Goal: Task Accomplishment & Management: Manage account settings

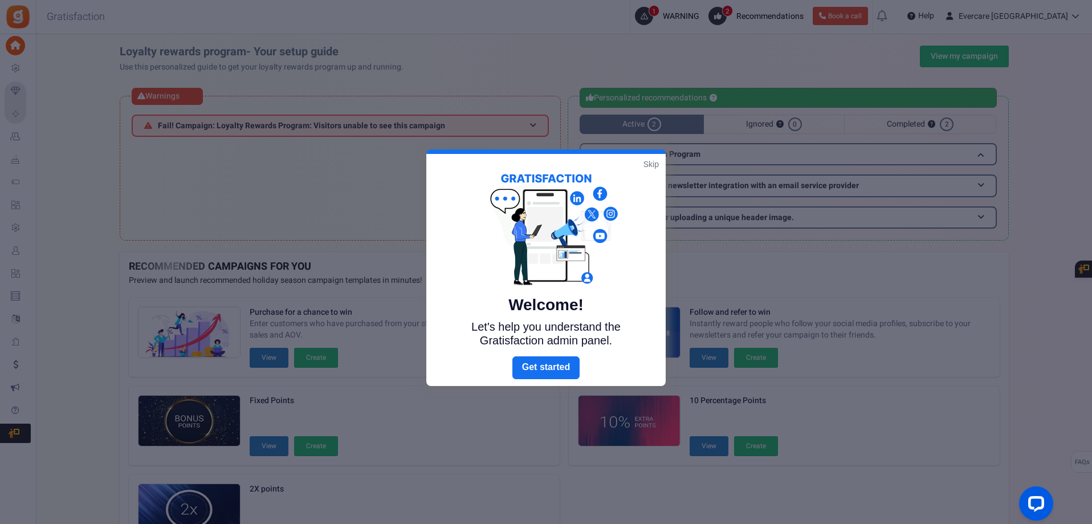
click at [651, 169] on link "Skip" at bounding box center [650, 163] width 15 height 11
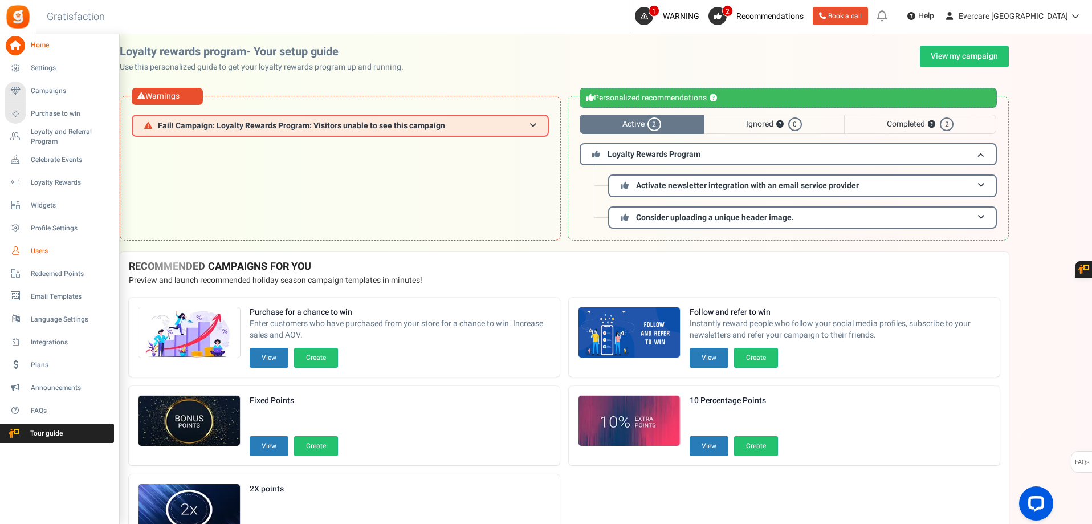
click at [43, 248] on span "Users" at bounding box center [71, 251] width 80 height 10
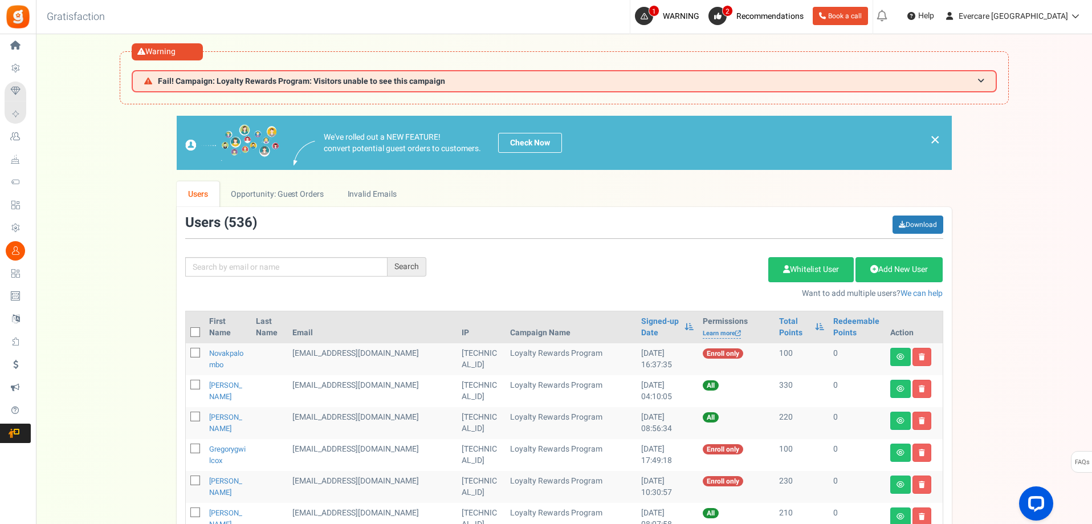
click at [238, 244] on div "Search Add Etsy Order Delete Selected Users Import Users Spam Protection Subtra…" at bounding box center [564, 257] width 775 height 84
click at [230, 266] on input "text" at bounding box center [286, 266] width 202 height 19
type input "[PERSON_NAME]"
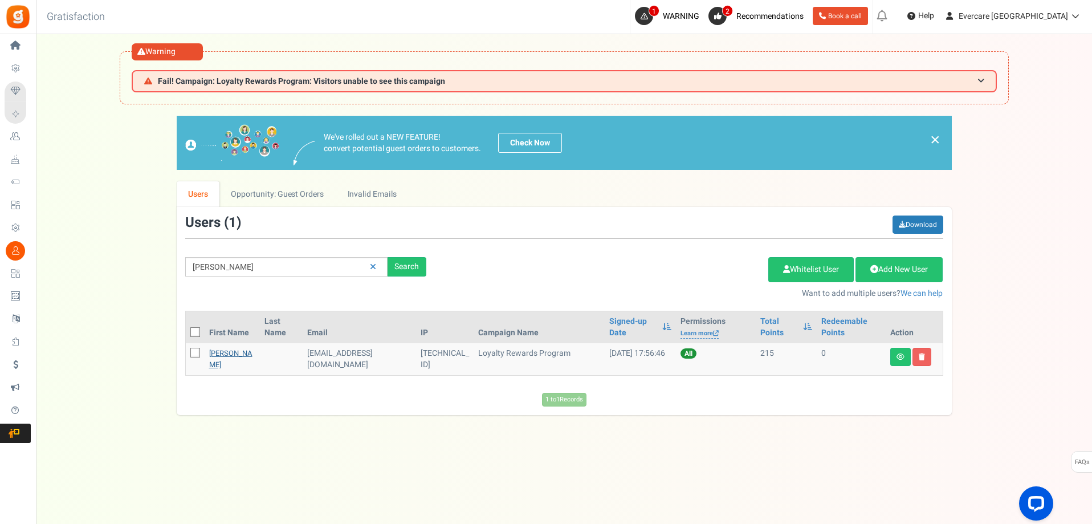
click at [220, 353] on link "[PERSON_NAME]" at bounding box center [230, 359] width 43 height 22
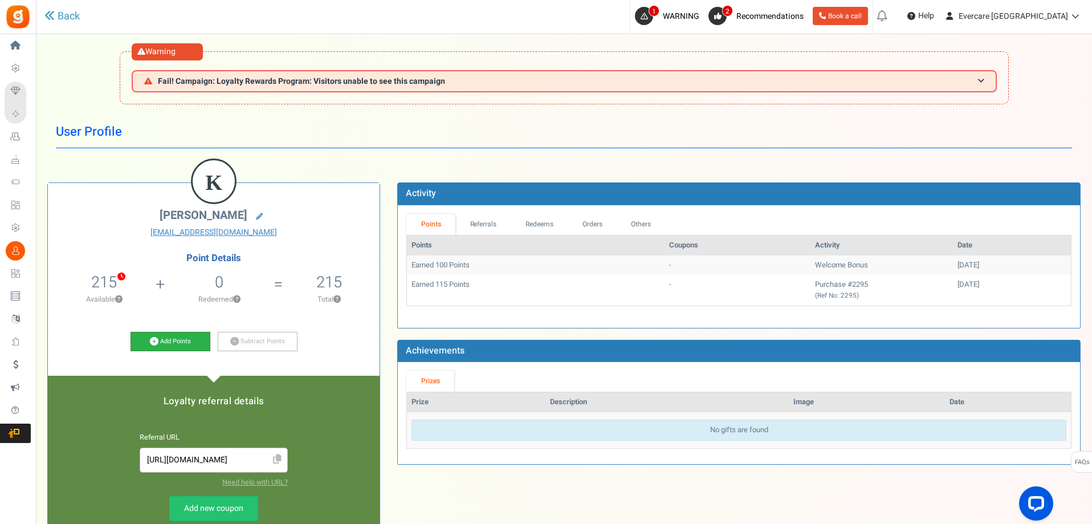
click at [183, 344] on link "Add Points" at bounding box center [171, 341] width 80 height 19
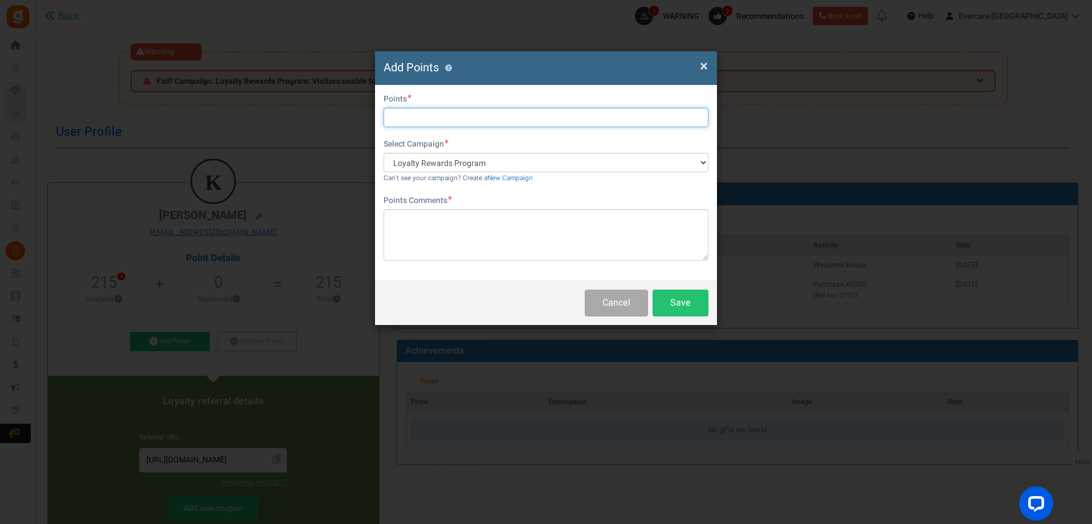
click at [406, 117] on input "text" at bounding box center [546, 117] width 325 height 19
type input "200"
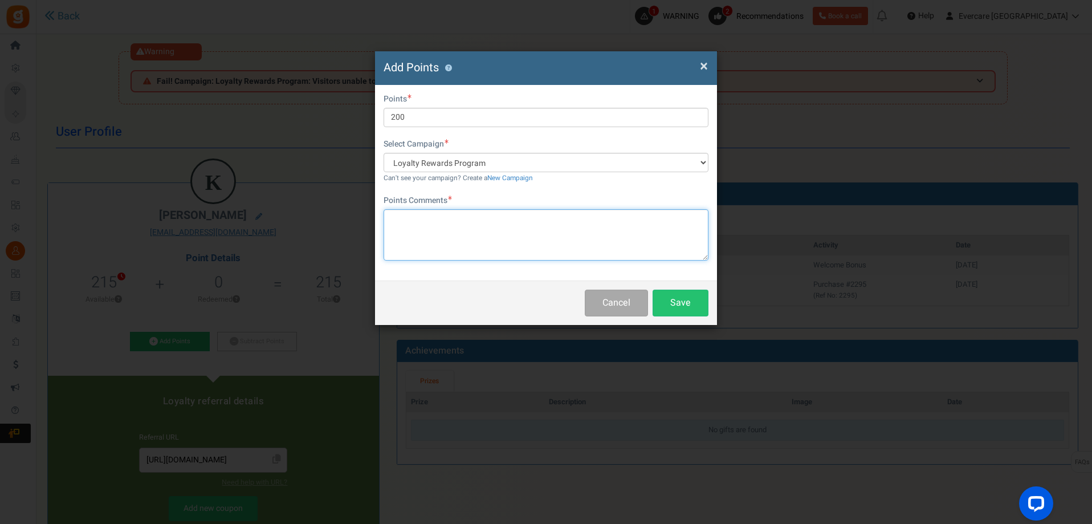
click at [428, 226] on textarea at bounding box center [546, 234] width 325 height 51
paste textarea "Provided product review/feedback"
type textarea "Provided product review/feedback"
click at [686, 306] on button "Save" at bounding box center [681, 303] width 56 height 27
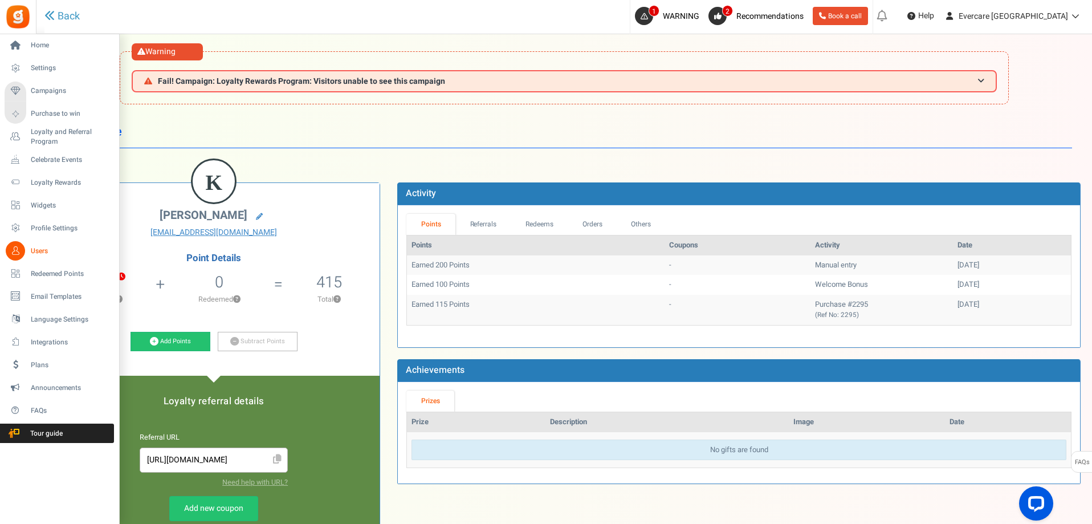
click at [49, 248] on span "Users" at bounding box center [71, 251] width 80 height 10
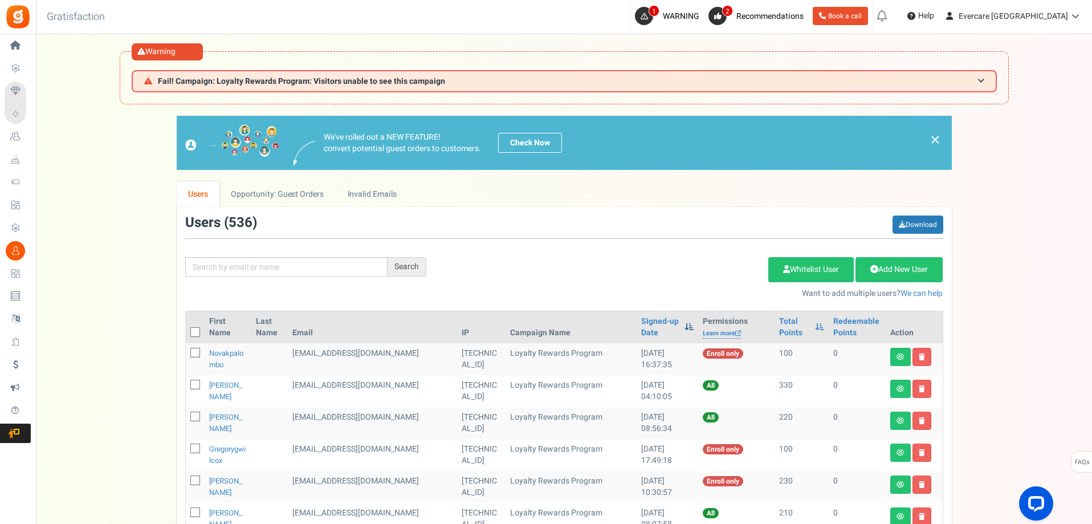
click at [684, 327] on span at bounding box center [688, 327] width 9 height 8
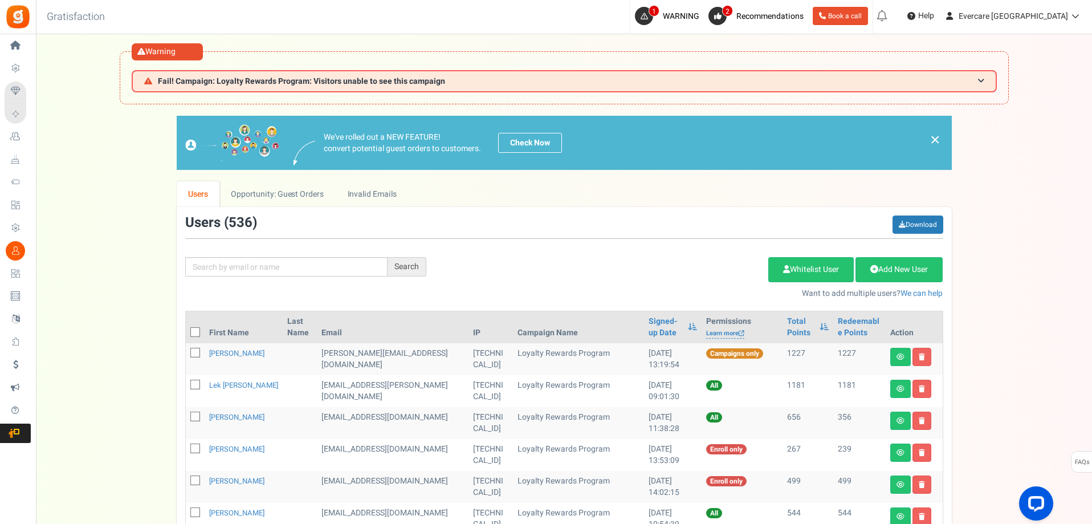
scroll to position [566, 0]
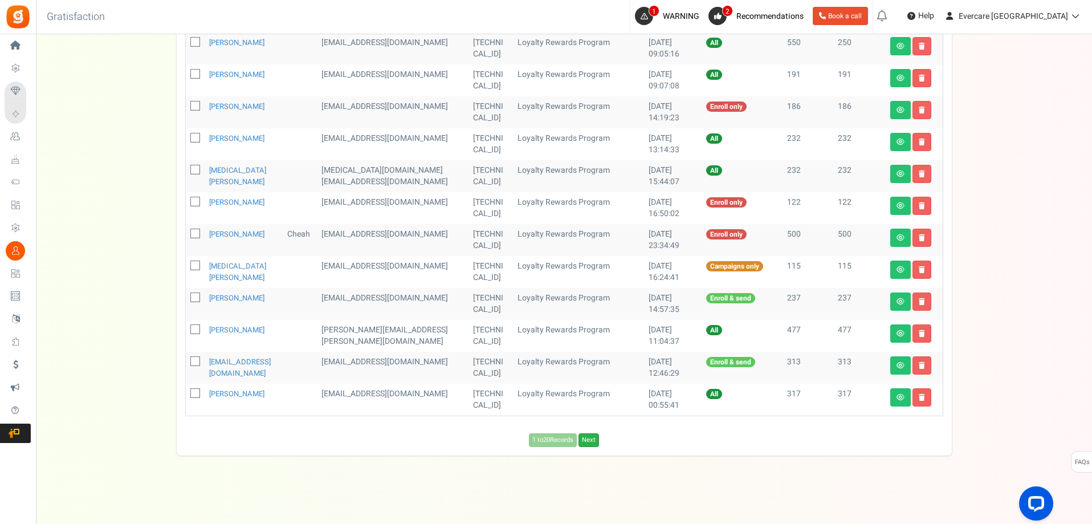
click at [595, 442] on link "Next" at bounding box center [588, 440] width 21 height 14
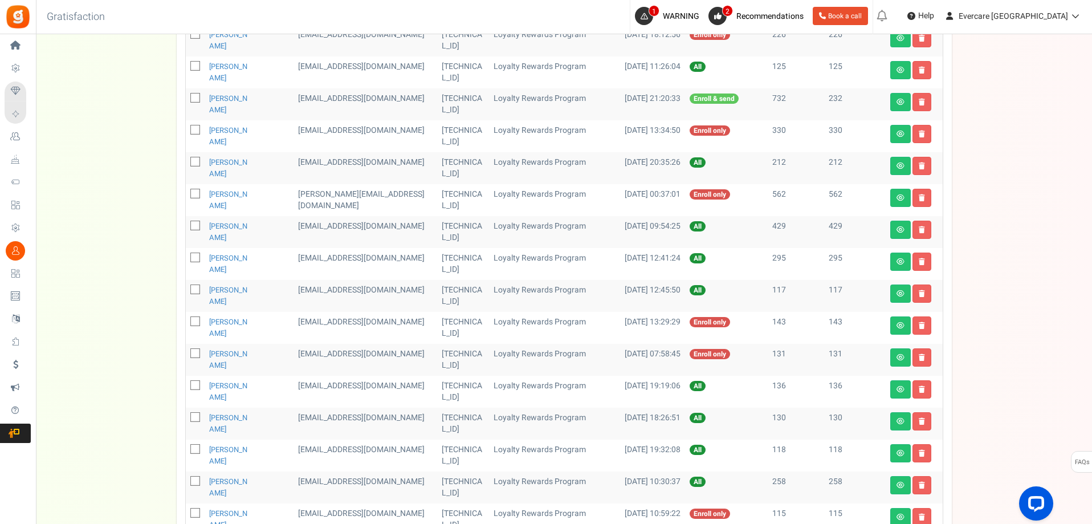
scroll to position [319, 0]
drag, startPoint x: 326, startPoint y: 258, endPoint x: 361, endPoint y: 265, distance: 35.5
click at [361, 265] on td "[EMAIL_ADDRESS][DOMAIN_NAME]" at bounding box center [365, 263] width 144 height 32
copy td "[EMAIL_ADDRESS][DOMAIN_NAME]"
drag, startPoint x: 327, startPoint y: 292, endPoint x: 417, endPoint y: 295, distance: 90.7
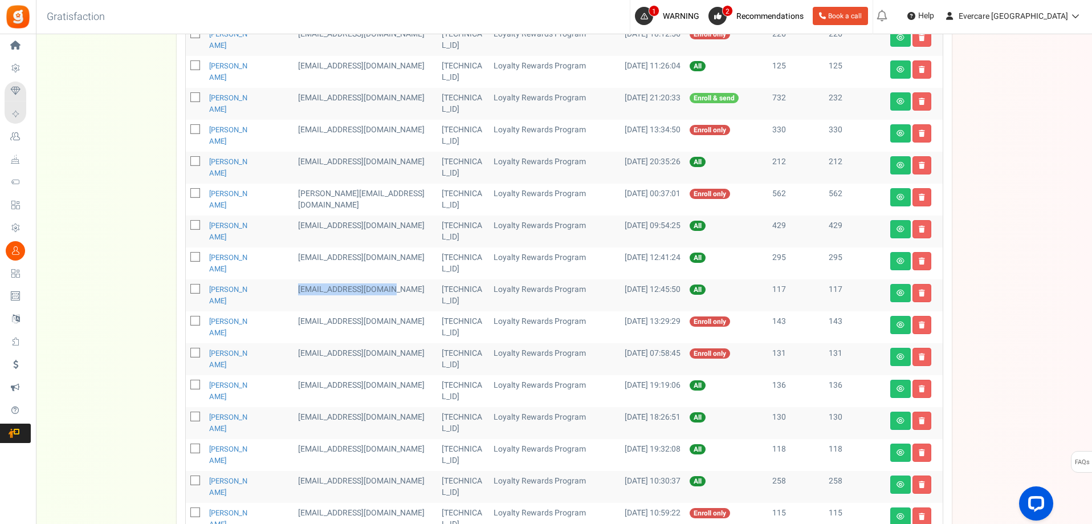
click at [417, 295] on td "[EMAIL_ADDRESS][DOMAIN_NAME]" at bounding box center [365, 295] width 144 height 32
copy td "[EMAIL_ADDRESS][DOMAIN_NAME]"
drag, startPoint x: 328, startPoint y: 322, endPoint x: 342, endPoint y: 338, distance: 21.4
click at [342, 338] on td "[EMAIL_ADDRESS][DOMAIN_NAME]" at bounding box center [365, 327] width 144 height 32
copy td "[EMAIL_ADDRESS][DOMAIN_NAME]"
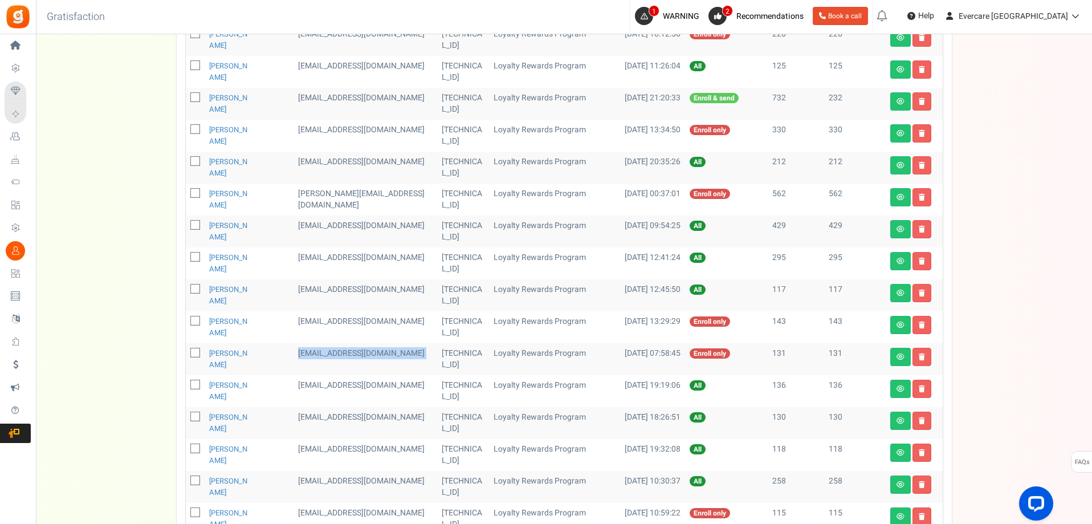
drag, startPoint x: 327, startPoint y: 353, endPoint x: 294, endPoint y: 354, distance: 32.5
click at [424, 354] on tr "[PERSON_NAME] [EMAIL_ADDRESS][DOMAIN_NAME] [TECHNICAL_ID] Loyalty Rewards Progr…" at bounding box center [564, 359] width 757 height 32
copy tr "[EMAIL_ADDRESS][DOMAIN_NAME]"
drag, startPoint x: 328, startPoint y: 386, endPoint x: 415, endPoint y: 385, distance: 87.2
click at [415, 385] on td "[EMAIL_ADDRESS][DOMAIN_NAME]" at bounding box center [365, 391] width 144 height 32
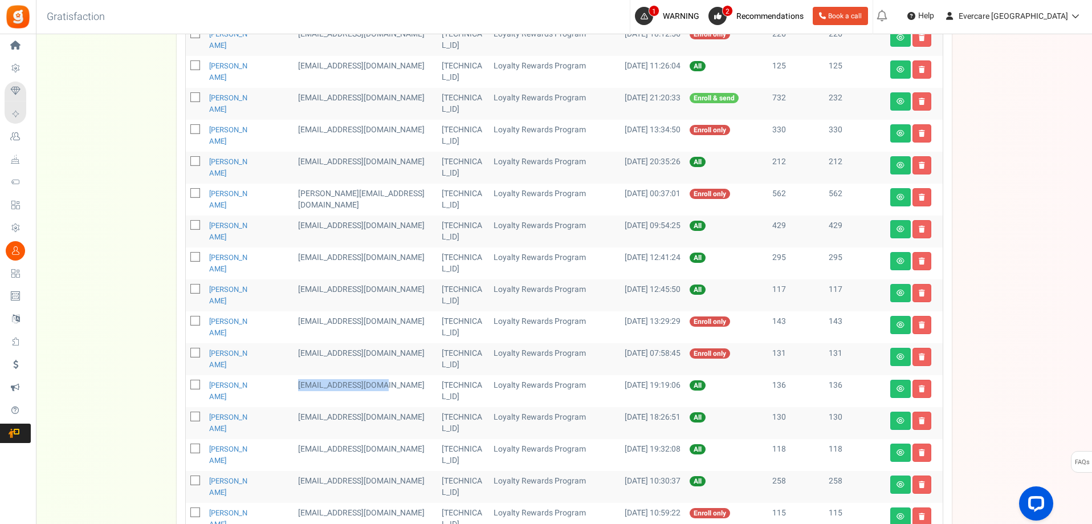
copy td "[EMAIL_ADDRESS][DOMAIN_NAME]"
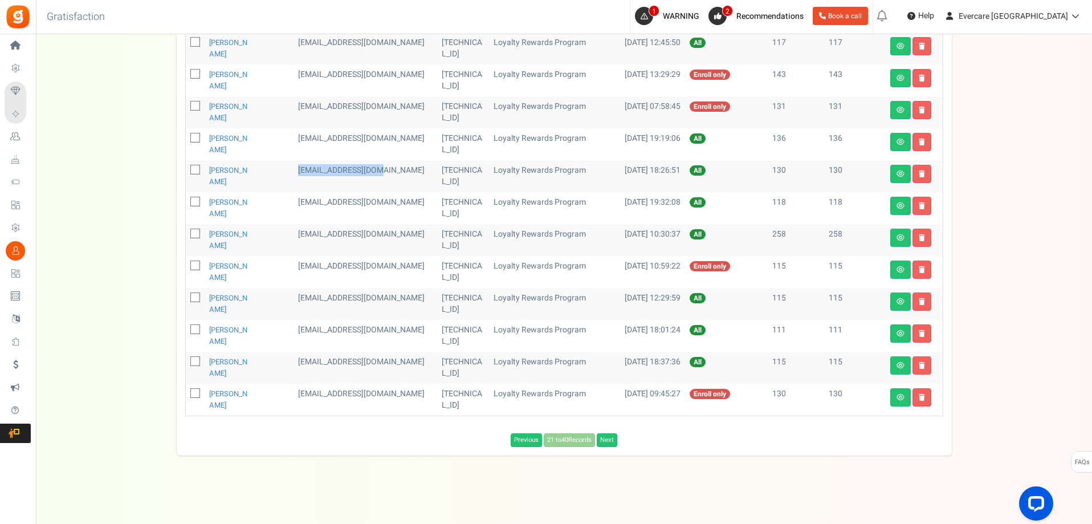
drag, startPoint x: 324, startPoint y: 173, endPoint x: 418, endPoint y: 174, distance: 94.6
click at [418, 174] on td "[EMAIL_ADDRESS][DOMAIN_NAME]" at bounding box center [365, 176] width 144 height 32
copy td "[EMAIL_ADDRESS][DOMAIN_NAME]"
drag, startPoint x: 331, startPoint y: 207, endPoint x: 337, endPoint y: 215, distance: 9.3
click at [337, 215] on td "[EMAIL_ADDRESS][DOMAIN_NAME]" at bounding box center [365, 208] width 144 height 32
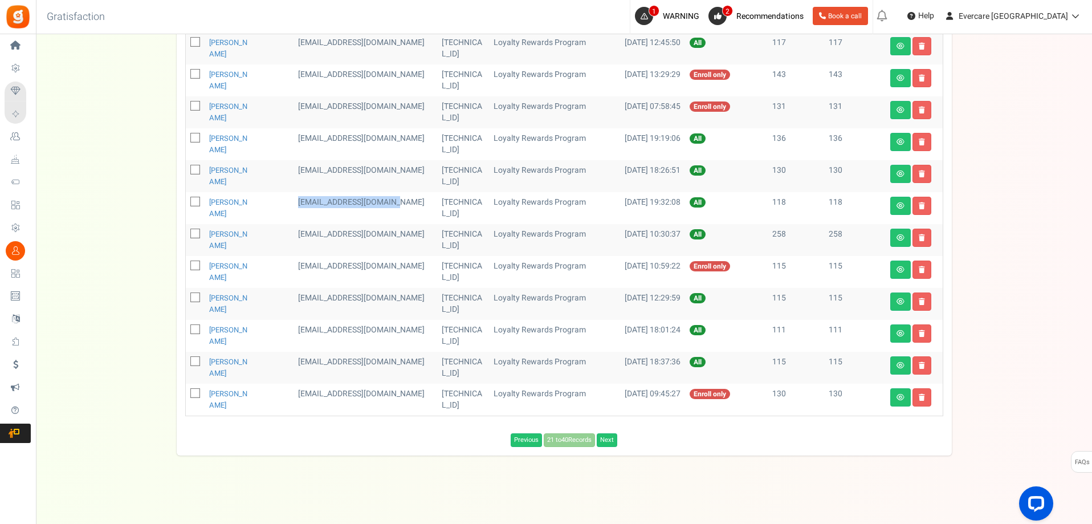
copy td "[EMAIL_ADDRESS][DOMAIN_NAME]"
drag, startPoint x: 328, startPoint y: 234, endPoint x: 413, endPoint y: 239, distance: 85.6
click at [413, 239] on td "[EMAIL_ADDRESS][DOMAIN_NAME]" at bounding box center [365, 240] width 144 height 32
copy td "[EMAIL_ADDRESS][DOMAIN_NAME]"
click at [194, 198] on span at bounding box center [195, 202] width 10 height 10
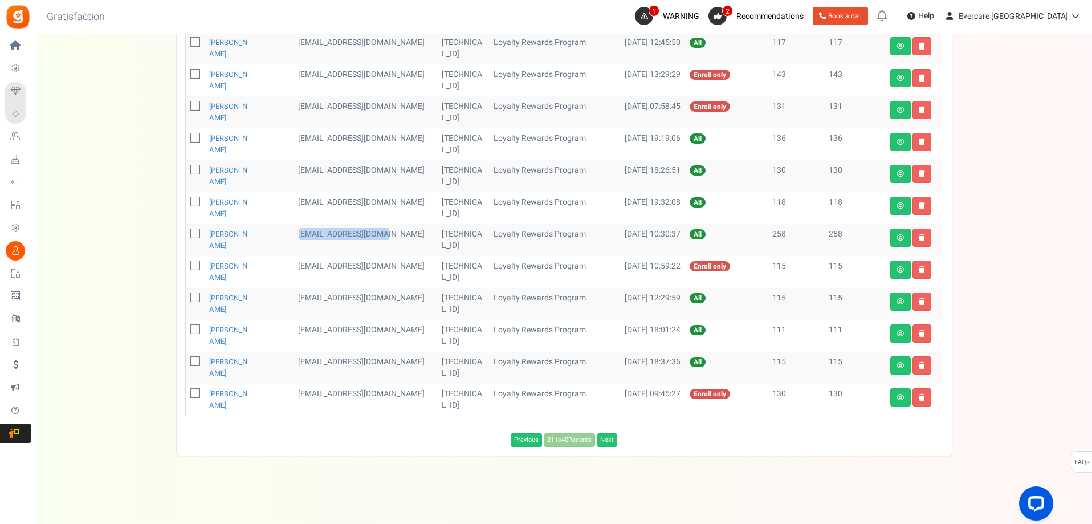
click at [186, 199] on input "checkbox" at bounding box center [182, 202] width 7 height 7
checkbox input "true"
click at [196, 167] on icon at bounding box center [195, 170] width 7 height 7
click at [186, 167] on input "checkbox" at bounding box center [182, 170] width 7 height 7
checkbox input "true"
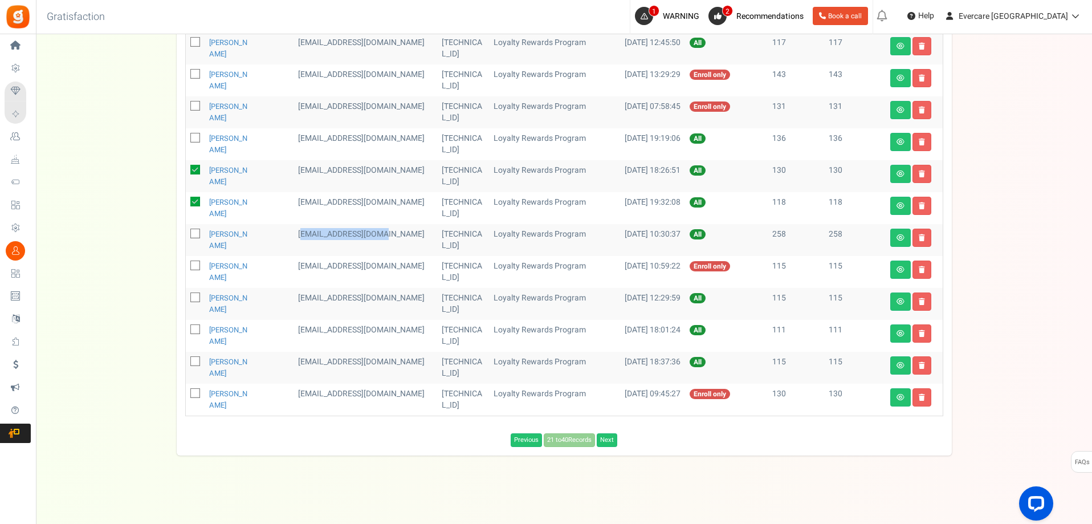
click at [194, 136] on icon at bounding box center [195, 138] width 7 height 7
click at [186, 136] on input "checkbox" at bounding box center [182, 138] width 7 height 7
checkbox input "true"
click at [196, 103] on icon at bounding box center [195, 106] width 7 height 7
click at [186, 103] on input "checkbox" at bounding box center [182, 106] width 7 height 7
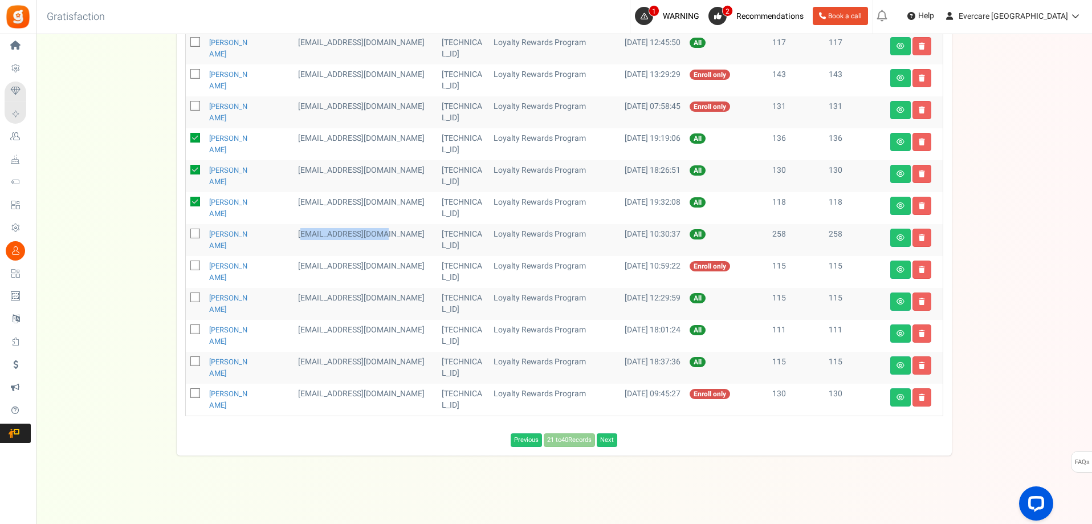
checkbox input "true"
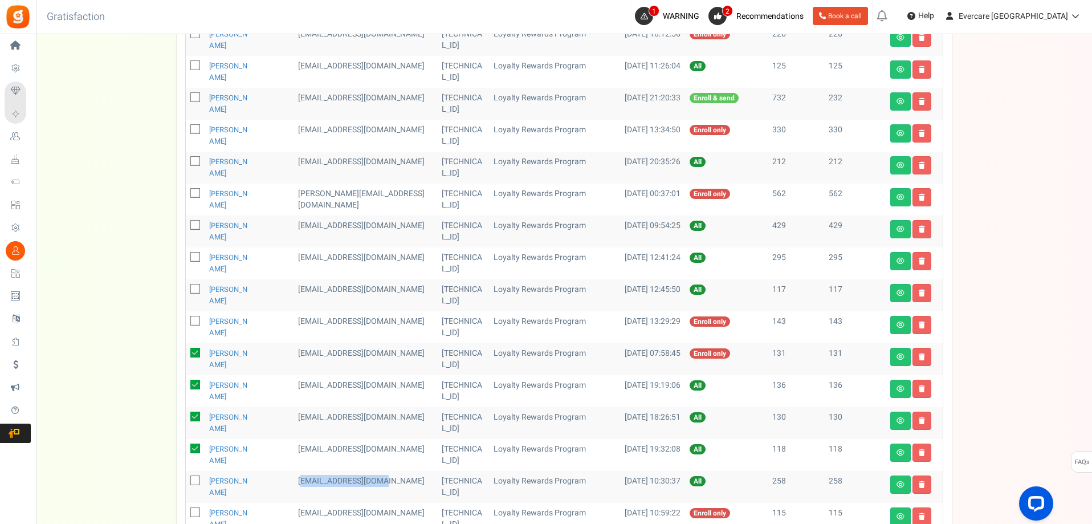
click at [196, 289] on icon at bounding box center [195, 289] width 7 height 7
click at [186, 289] on input "checkbox" at bounding box center [182, 289] width 7 height 7
checkbox input "true"
click at [195, 320] on icon at bounding box center [195, 321] width 7 height 7
click at [186, 320] on input "checkbox" at bounding box center [182, 321] width 7 height 7
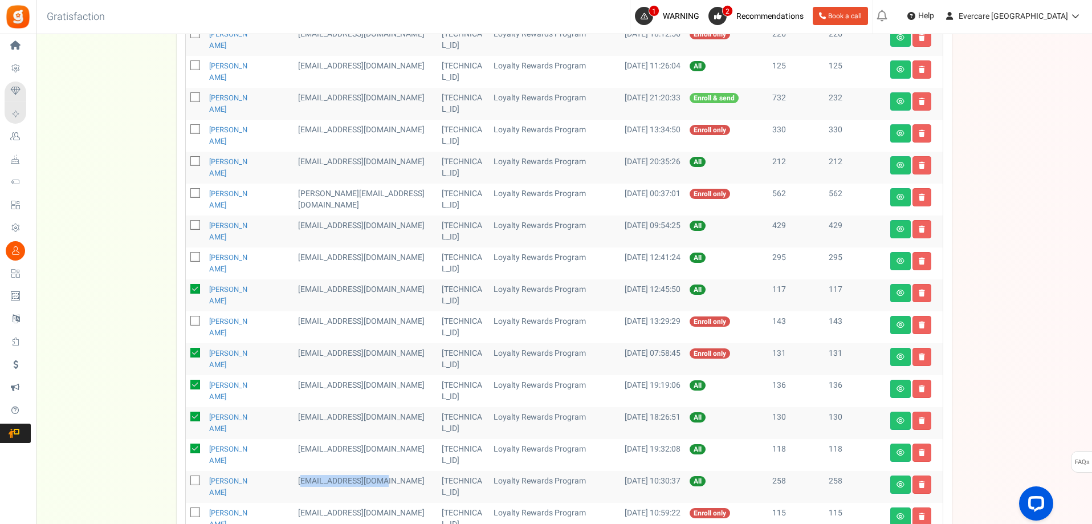
checkbox input "true"
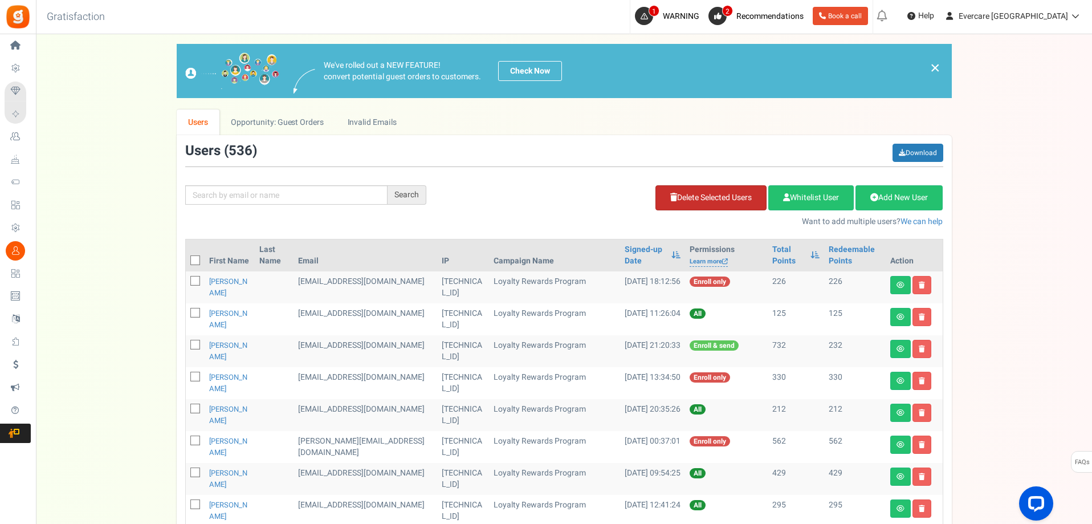
click at [705, 197] on link "Delete Selected Users" at bounding box center [710, 197] width 111 height 25
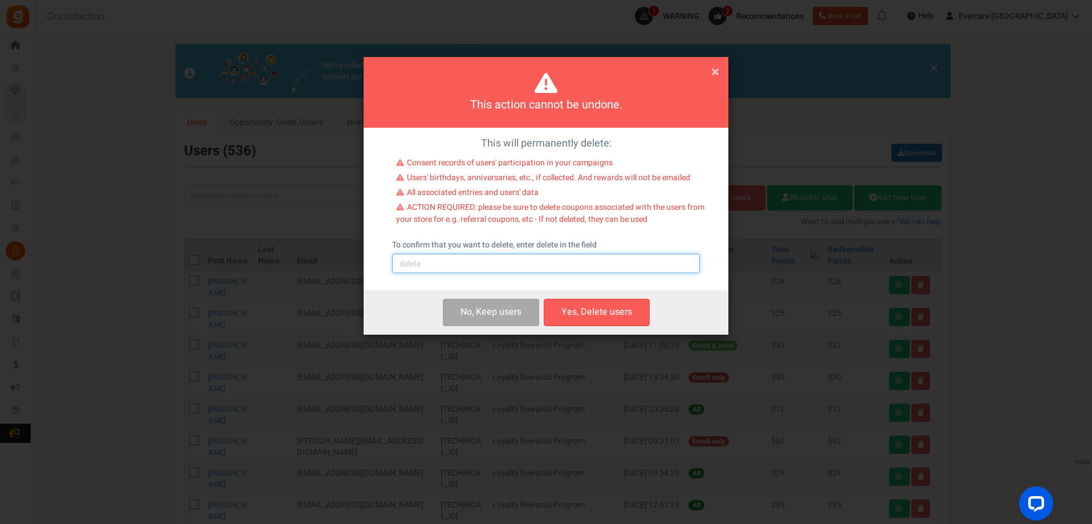
drag, startPoint x: 464, startPoint y: 263, endPoint x: 466, endPoint y: 268, distance: 5.9
click at [464, 263] on input "text" at bounding box center [546, 263] width 308 height 19
type input "delete"
click at [612, 302] on button "Yes, Delete users" at bounding box center [597, 312] width 106 height 27
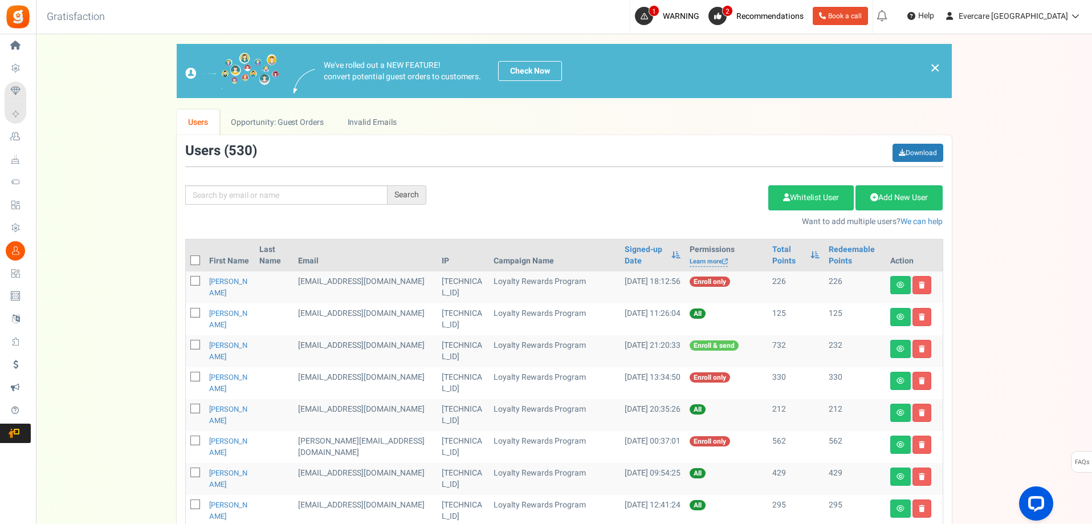
scroll to position [319, 0]
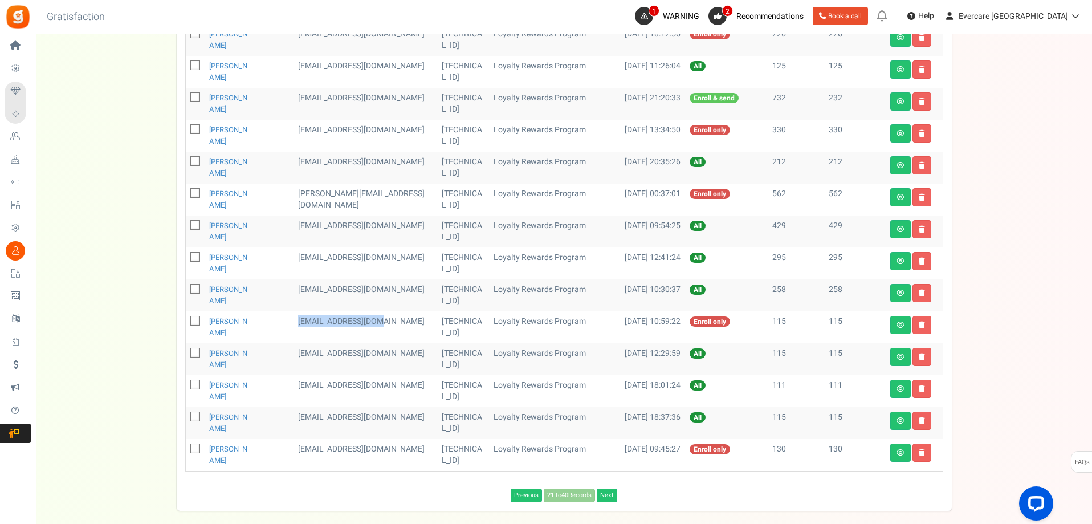
drag, startPoint x: 327, startPoint y: 321, endPoint x: 272, endPoint y: 316, distance: 54.3
click at [405, 321] on td "[EMAIL_ADDRESS][DOMAIN_NAME]" at bounding box center [365, 327] width 144 height 32
copy td "[EMAIL_ADDRESS][DOMAIN_NAME]"
drag, startPoint x: 328, startPoint y: 352, endPoint x: 339, endPoint y: 354, distance: 11.7
click at [361, 363] on td "[EMAIL_ADDRESS][DOMAIN_NAME]" at bounding box center [365, 359] width 144 height 32
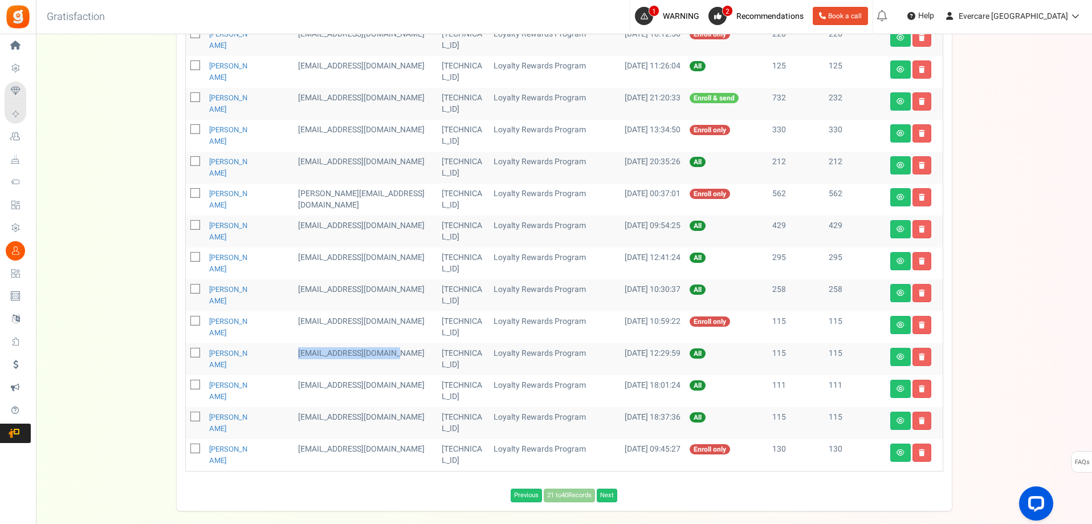
copy td "[EMAIL_ADDRESS][DOMAIN_NAME]"
drag, startPoint x: 326, startPoint y: 386, endPoint x: 361, endPoint y: 397, distance: 36.2
click at [349, 395] on td "[EMAIL_ADDRESS][DOMAIN_NAME]" at bounding box center [365, 391] width 144 height 32
drag, startPoint x: 330, startPoint y: 416, endPoint x: 412, endPoint y: 421, distance: 82.2
click at [414, 419] on td "[EMAIL_ADDRESS][DOMAIN_NAME]" at bounding box center [365, 423] width 144 height 32
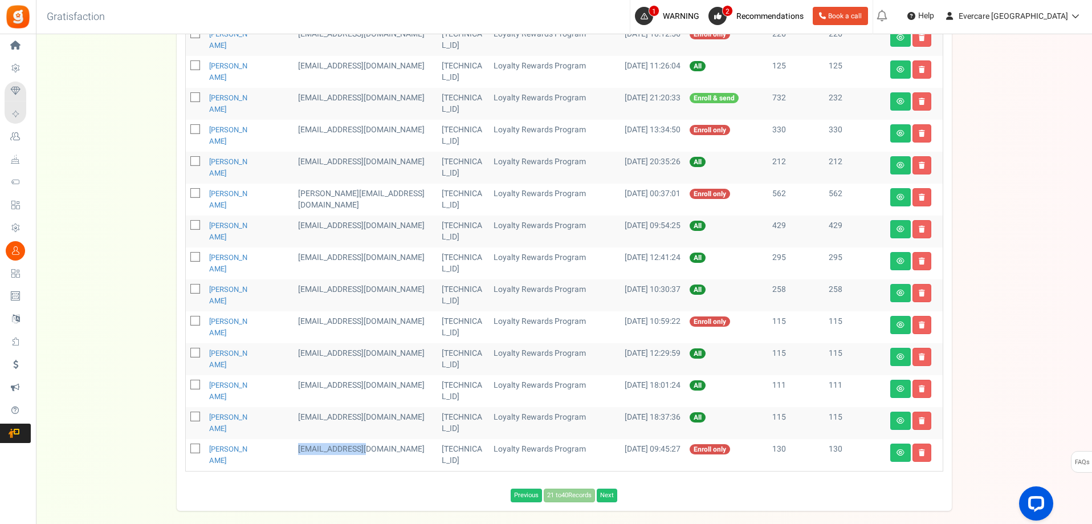
drag, startPoint x: 329, startPoint y: 449, endPoint x: 276, endPoint y: 455, distance: 53.4
click at [406, 445] on td "[EMAIL_ADDRESS][DOMAIN_NAME]" at bounding box center [365, 455] width 144 height 32
click at [612, 495] on link "Next" at bounding box center [607, 495] width 21 height 14
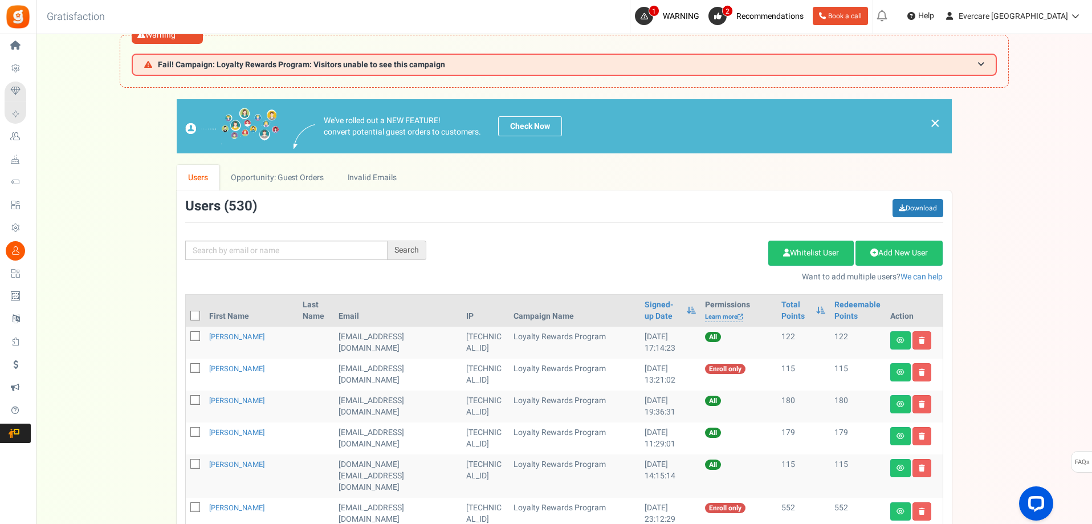
scroll to position [0, 0]
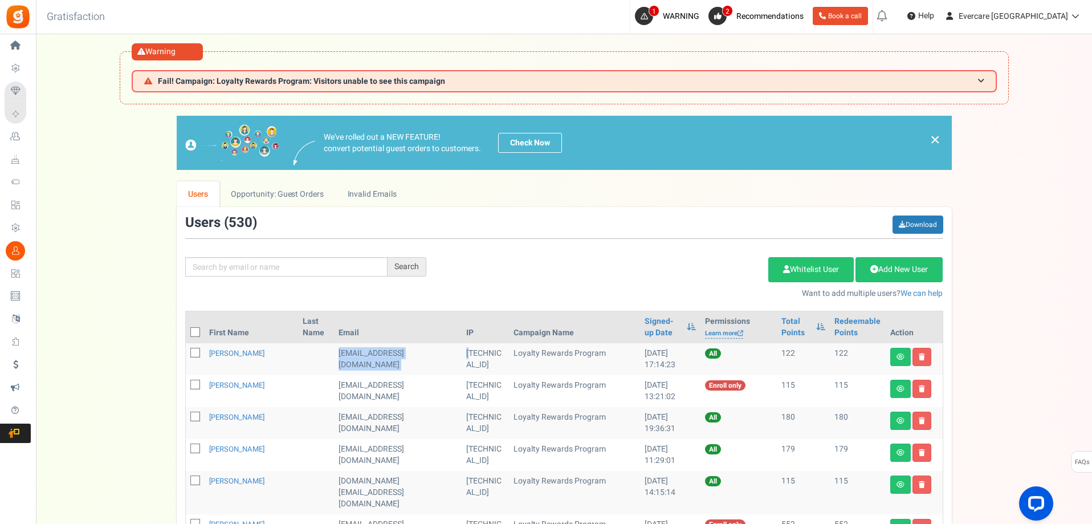
drag, startPoint x: 345, startPoint y: 353, endPoint x: 413, endPoint y: 362, distance: 69.0
click at [430, 359] on tr "[PERSON_NAME] [EMAIL_ADDRESS][DOMAIN_NAME] [TECHNICAL_ID] Loyalty Rewards Progr…" at bounding box center [564, 359] width 757 height 32
drag, startPoint x: 329, startPoint y: 384, endPoint x: 411, endPoint y: 384, distance: 82.6
click at [411, 384] on td "[EMAIL_ADDRESS][DOMAIN_NAME]" at bounding box center [398, 391] width 128 height 32
drag, startPoint x: 343, startPoint y: 418, endPoint x: 356, endPoint y: 430, distance: 18.2
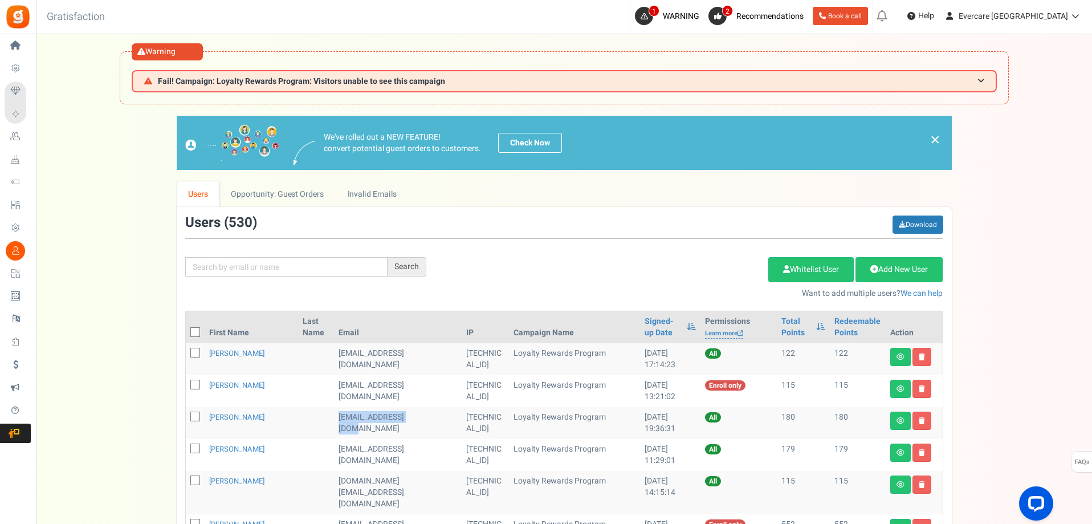
click at [416, 422] on tr "[PERSON_NAME] [EMAIL_ADDRESS][DOMAIN_NAME] [TECHNICAL_ID] Loyalty Rewards Progr…" at bounding box center [564, 423] width 757 height 32
drag, startPoint x: 331, startPoint y: 451, endPoint x: 416, endPoint y: 450, distance: 84.9
click at [416, 450] on td "[EMAIL_ADDRESS][DOMAIN_NAME]" at bounding box center [398, 455] width 128 height 32
drag, startPoint x: 332, startPoint y: 482, endPoint x: 374, endPoint y: 491, distance: 43.7
click at [407, 480] on td "[DOMAIN_NAME][EMAIL_ADDRESS][DOMAIN_NAME]" at bounding box center [398, 492] width 128 height 43
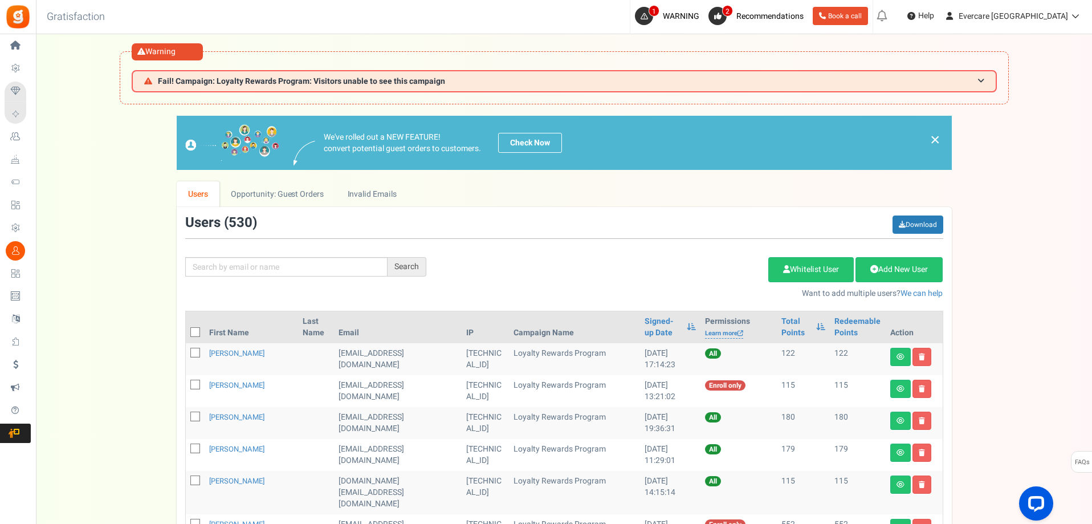
click at [334, 479] on td "[DOMAIN_NAME][EMAIL_ADDRESS][DOMAIN_NAME]" at bounding box center [398, 492] width 128 height 43
drag, startPoint x: 330, startPoint y: 479, endPoint x: 352, endPoint y: 492, distance: 25.6
click at [412, 478] on td "[DOMAIN_NAME][EMAIL_ADDRESS][DOMAIN_NAME]" at bounding box center [398, 492] width 128 height 43
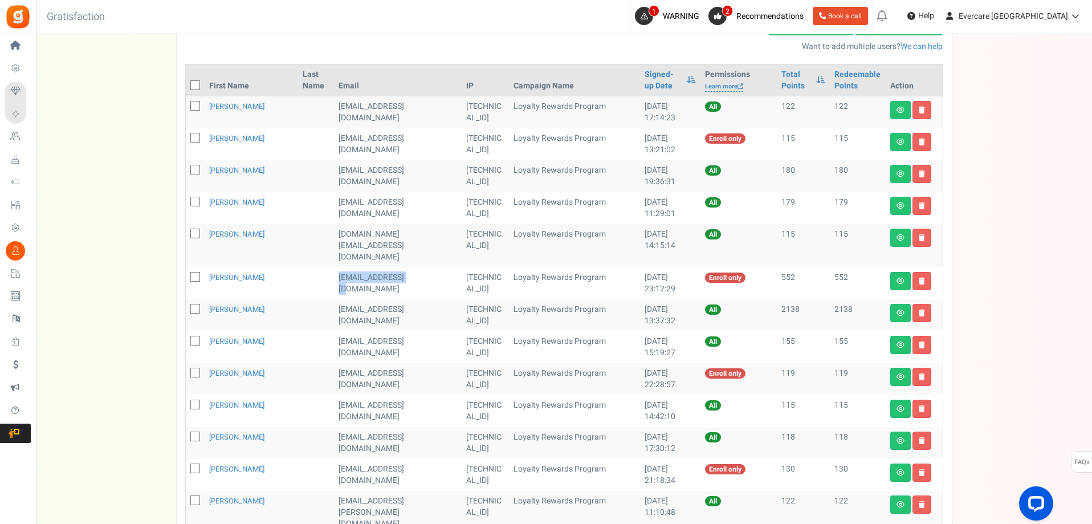
drag, startPoint x: 330, startPoint y: 268, endPoint x: 366, endPoint y: 273, distance: 36.8
click at [419, 268] on td "[EMAIL_ADDRESS][DOMAIN_NAME]" at bounding box center [398, 283] width 128 height 32
drag, startPoint x: 330, startPoint y: 301, endPoint x: 409, endPoint y: 306, distance: 78.8
click at [414, 305] on td "[EMAIL_ADDRESS][DOMAIN_NAME]" at bounding box center [398, 315] width 128 height 32
drag, startPoint x: 331, startPoint y: 328, endPoint x: 351, endPoint y: 343, distance: 25.2
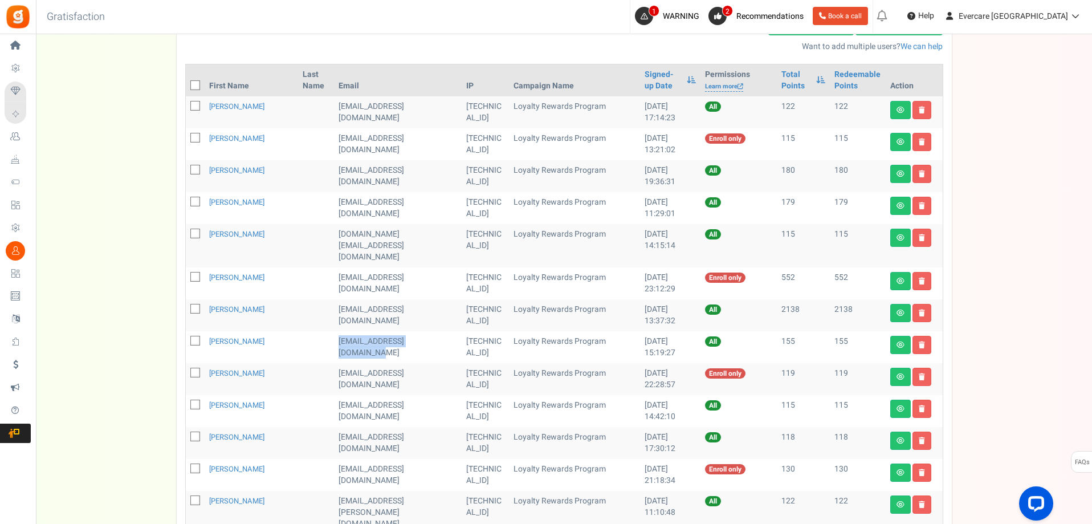
click at [351, 343] on td "[EMAIL_ADDRESS][DOMAIN_NAME]" at bounding box center [398, 347] width 128 height 32
drag, startPoint x: 329, startPoint y: 362, endPoint x: 414, endPoint y: 360, distance: 84.4
click at [414, 363] on td "[EMAIL_ADDRESS][DOMAIN_NAME]" at bounding box center [398, 379] width 128 height 32
drag, startPoint x: 328, startPoint y: 394, endPoint x: 412, endPoint y: 394, distance: 83.8
click at [417, 395] on td "[EMAIL_ADDRESS][DOMAIN_NAME]" at bounding box center [398, 411] width 128 height 32
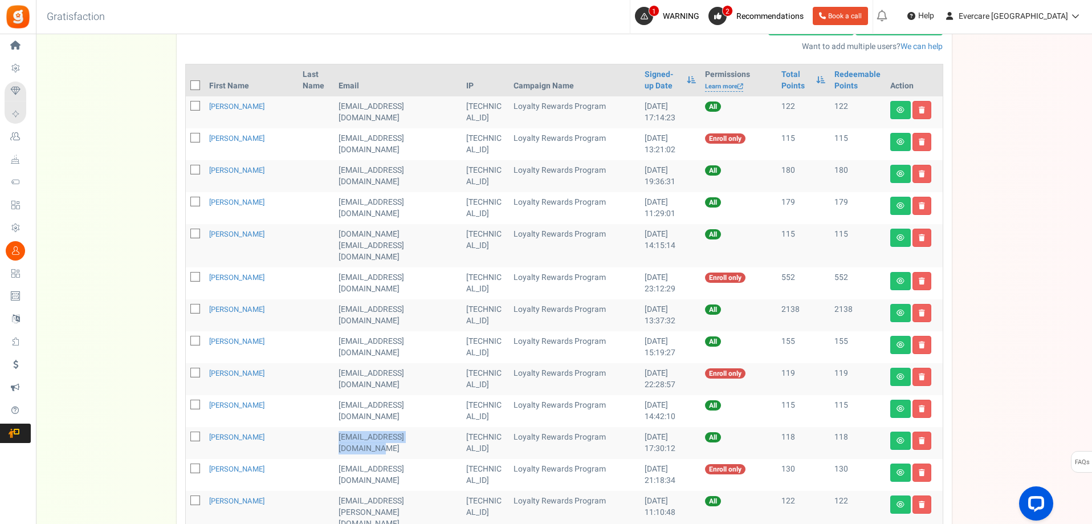
drag, startPoint x: 332, startPoint y: 424, endPoint x: 387, endPoint y: 434, distance: 56.2
click at [387, 434] on td "[EMAIL_ADDRESS][DOMAIN_NAME]" at bounding box center [398, 443] width 128 height 32
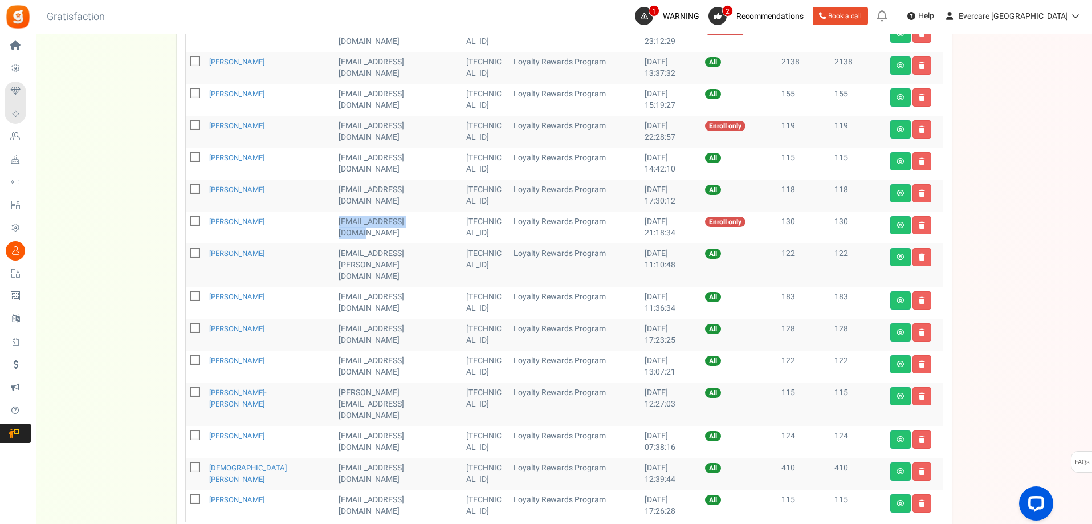
drag, startPoint x: 330, startPoint y: 210, endPoint x: 423, endPoint y: 209, distance: 92.9
click at [423, 211] on td "[EMAIL_ADDRESS][DOMAIN_NAME]" at bounding box center [398, 227] width 128 height 32
drag, startPoint x: 329, startPoint y: 240, endPoint x: 378, endPoint y: 263, distance: 53.8
click at [420, 243] on td "[EMAIL_ADDRESS][PERSON_NAME][DOMAIN_NAME]" at bounding box center [398, 264] width 128 height 43
drag, startPoint x: 330, startPoint y: 275, endPoint x: 354, endPoint y: 289, distance: 28.1
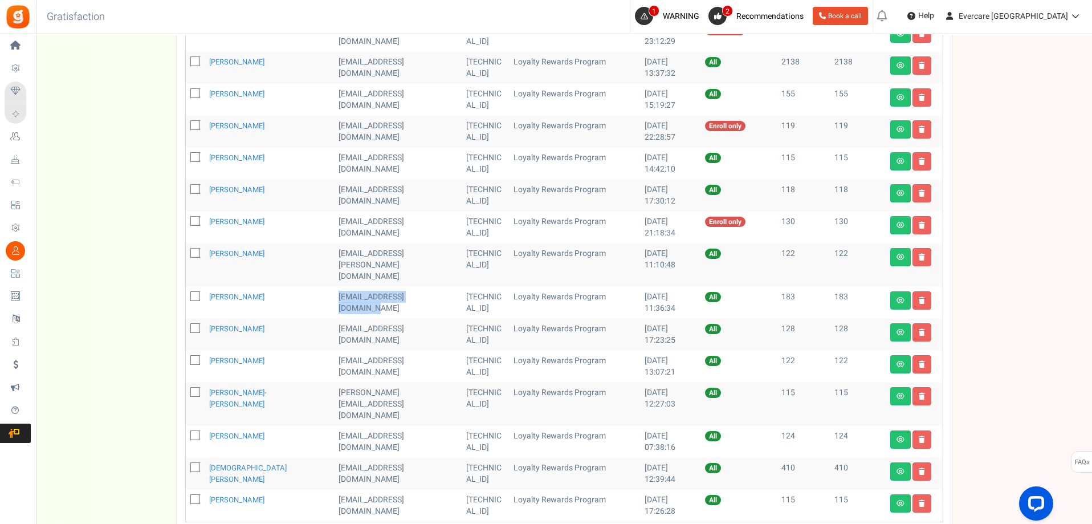
click at [354, 289] on td "[EMAIL_ADDRESS][DOMAIN_NAME]" at bounding box center [398, 303] width 128 height 32
drag, startPoint x: 332, startPoint y: 304, endPoint x: 374, endPoint y: 314, distance: 43.3
click at [374, 319] on td "[EMAIL_ADDRESS][DOMAIN_NAME]" at bounding box center [398, 335] width 128 height 32
drag, startPoint x: 329, startPoint y: 335, endPoint x: 349, endPoint y: 352, distance: 25.9
click at [349, 352] on td "[EMAIL_ADDRESS][DOMAIN_NAME]" at bounding box center [398, 366] width 128 height 32
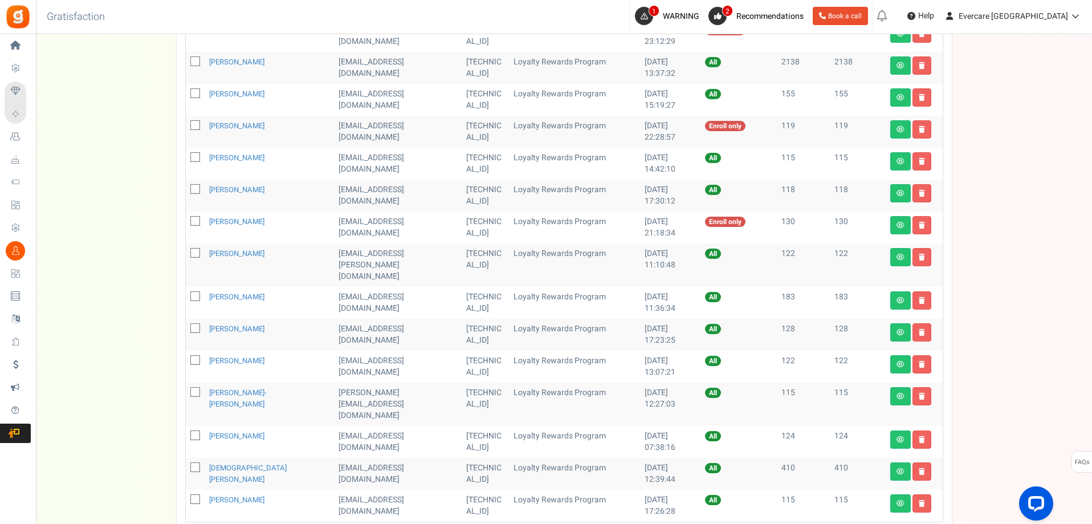
click at [334, 382] on td "[PERSON_NAME][EMAIL_ADDRESS][DOMAIN_NAME]" at bounding box center [398, 403] width 128 height 43
drag, startPoint x: 332, startPoint y: 368, endPoint x: 378, endPoint y: 393, distance: 52.5
click at [444, 382] on tr "[PERSON_NAME] Irvine [EMAIL_ADDRESS][DOMAIN_NAME] [TECHNICAL_ID] Loyalty Reward…" at bounding box center [564, 403] width 757 height 43
click at [339, 382] on td "[PERSON_NAME][EMAIL_ADDRESS][DOMAIN_NAME]" at bounding box center [398, 403] width 128 height 43
drag, startPoint x: 331, startPoint y: 369, endPoint x: 422, endPoint y: 373, distance: 91.9
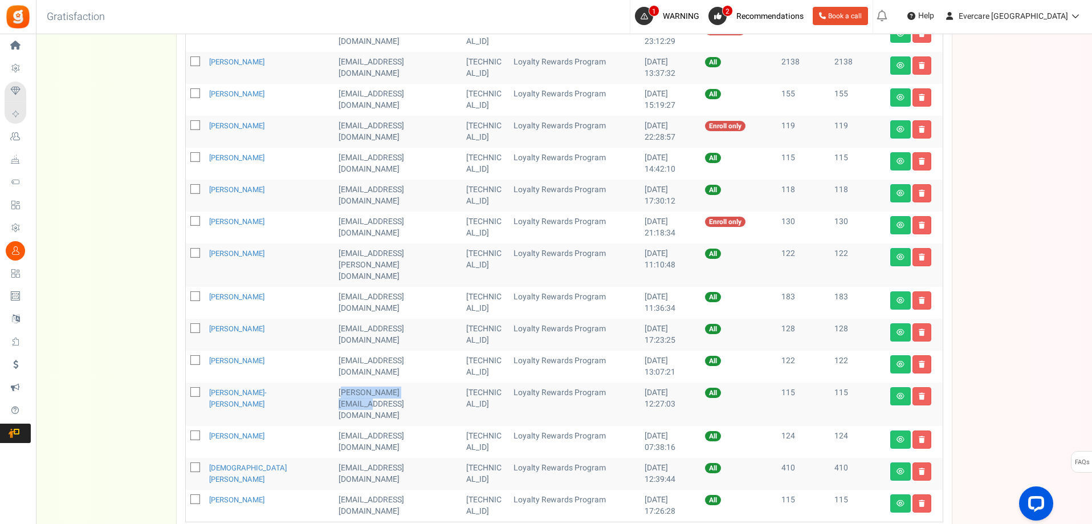
click at [422, 382] on td "[PERSON_NAME][EMAIL_ADDRESS][DOMAIN_NAME]" at bounding box center [398, 403] width 128 height 43
drag, startPoint x: 330, startPoint y: 400, endPoint x: 380, endPoint y: 411, distance: 50.9
click at [418, 426] on td "[EMAIL_ADDRESS][DOMAIN_NAME]" at bounding box center [398, 442] width 128 height 32
drag, startPoint x: 330, startPoint y: 434, endPoint x: 402, endPoint y: 441, distance: 72.1
click at [403, 458] on td "[EMAIL_ADDRESS][DOMAIN_NAME]" at bounding box center [398, 474] width 128 height 32
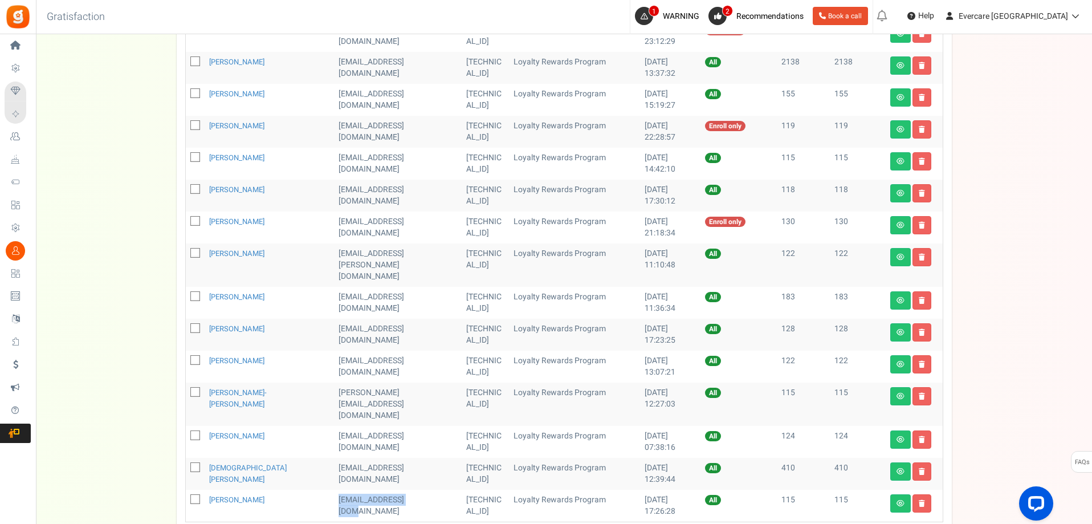
drag, startPoint x: 329, startPoint y: 465, endPoint x: 410, endPoint y: 469, distance: 81.6
click at [410, 490] on td "[EMAIL_ADDRESS][DOMAIN_NAME]" at bounding box center [398, 506] width 128 height 32
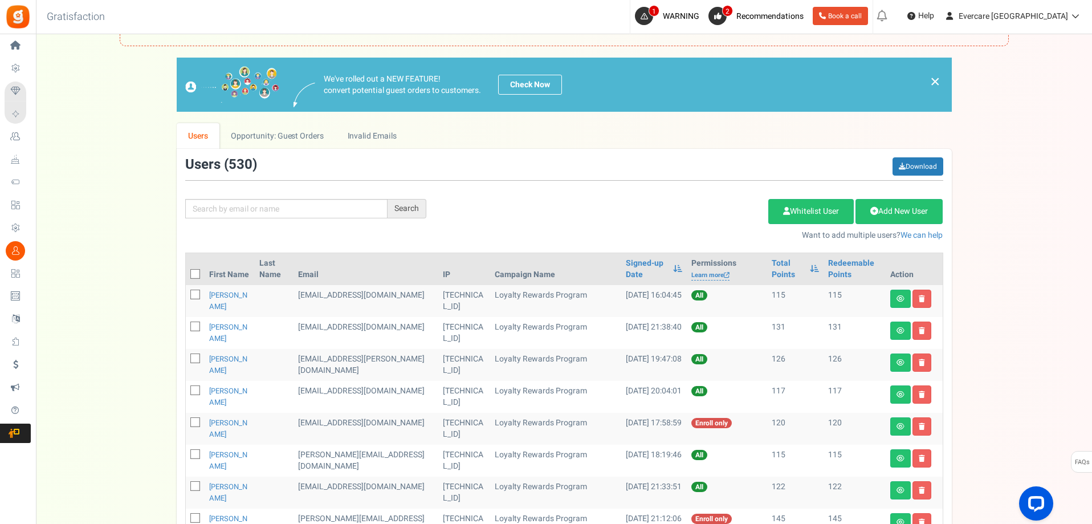
scroll to position [0, 0]
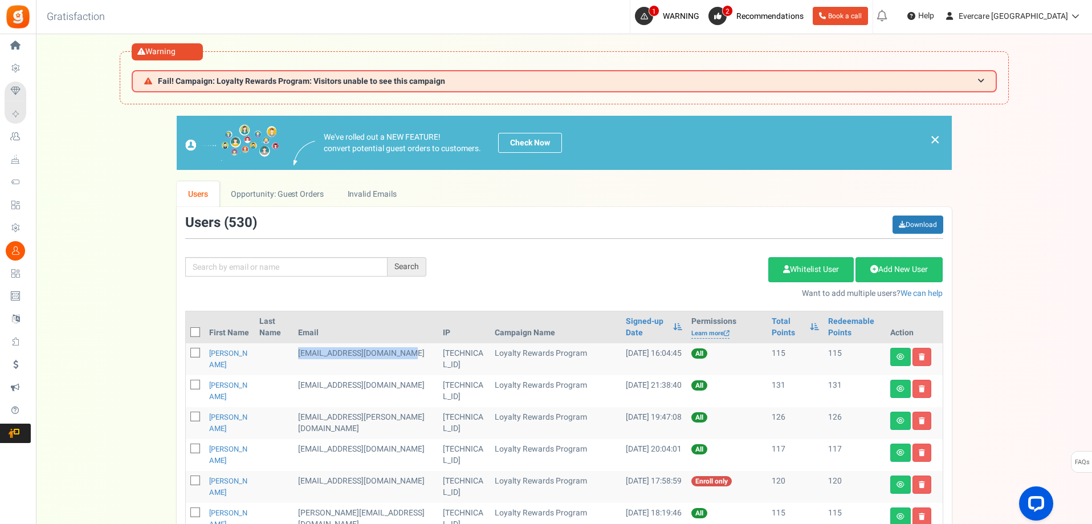
drag, startPoint x: 318, startPoint y: 353, endPoint x: 395, endPoint y: 372, distance: 79.3
click at [411, 370] on td "[EMAIL_ADDRESS][DOMAIN_NAME]" at bounding box center [365, 359] width 144 height 32
drag, startPoint x: 318, startPoint y: 384, endPoint x: 343, endPoint y: 397, distance: 28.3
click at [349, 394] on td "[EMAIL_ADDRESS][DOMAIN_NAME]" at bounding box center [365, 391] width 144 height 32
drag, startPoint x: 320, startPoint y: 418, endPoint x: 338, endPoint y: 410, distance: 19.7
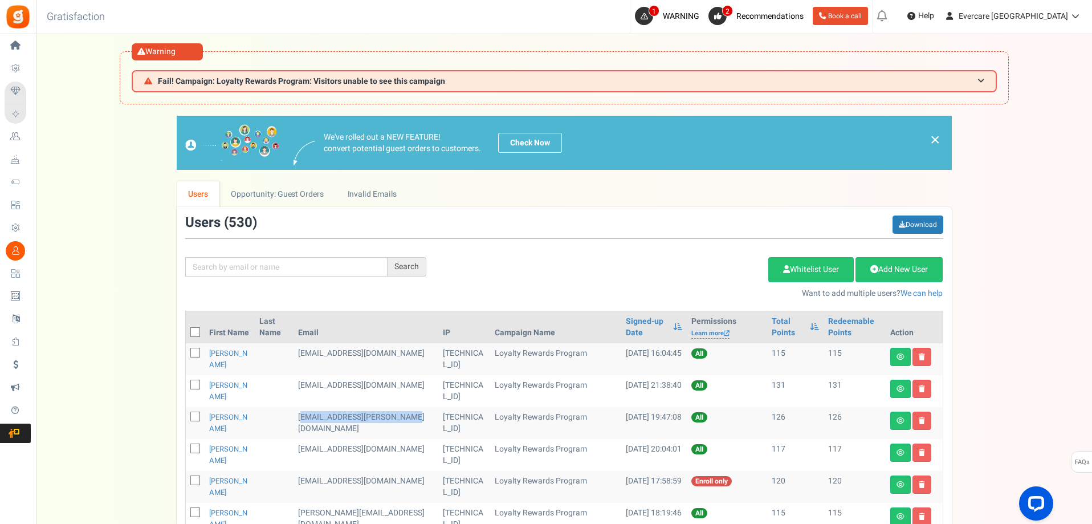
click at [342, 422] on td "[EMAIL_ADDRESS][PERSON_NAME][DOMAIN_NAME]" at bounding box center [365, 423] width 144 height 32
click at [340, 429] on td "[EMAIL_ADDRESS][PERSON_NAME][DOMAIN_NAME]" at bounding box center [365, 423] width 144 height 32
drag, startPoint x: 317, startPoint y: 414, endPoint x: 339, endPoint y: 422, distance: 22.5
click at [331, 426] on td "[EMAIL_ADDRESS][PERSON_NAME][DOMAIN_NAME]" at bounding box center [365, 423] width 144 height 32
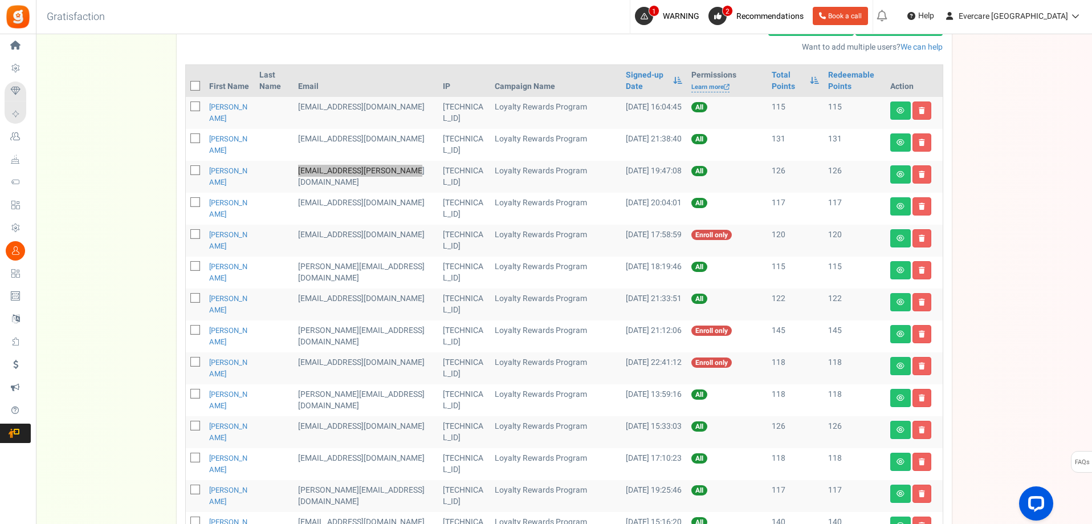
scroll to position [247, 0]
drag, startPoint x: 317, startPoint y: 203, endPoint x: 409, endPoint y: 204, distance: 92.3
click at [409, 204] on td "[EMAIL_ADDRESS][DOMAIN_NAME]" at bounding box center [365, 208] width 144 height 32
drag, startPoint x: 317, startPoint y: 233, endPoint x: 414, endPoint y: 233, distance: 96.9
click at [414, 233] on td "[EMAIL_ADDRESS][DOMAIN_NAME]" at bounding box center [365, 240] width 144 height 32
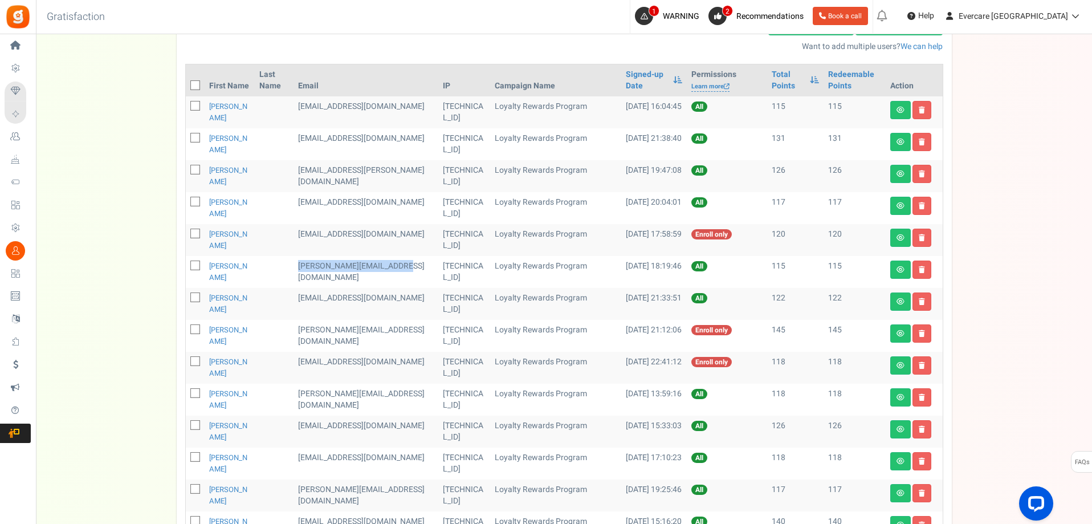
drag, startPoint x: 319, startPoint y: 265, endPoint x: 356, endPoint y: 280, distance: 40.1
click at [327, 280] on td "[PERSON_NAME][EMAIL_ADDRESS][DOMAIN_NAME]" at bounding box center [365, 272] width 144 height 32
drag, startPoint x: 319, startPoint y: 297, endPoint x: 339, endPoint y: 319, distance: 29.8
click at [399, 297] on td "[EMAIL_ADDRESS][DOMAIN_NAME]" at bounding box center [365, 304] width 144 height 32
drag, startPoint x: 317, startPoint y: 329, endPoint x: 377, endPoint y: 348, distance: 63.1
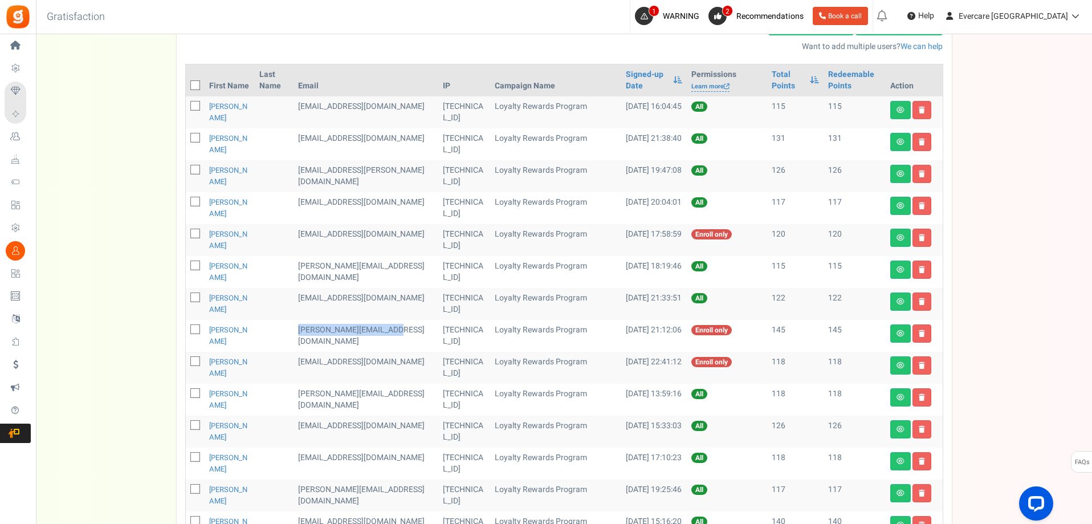
click at [405, 340] on td "[PERSON_NAME][EMAIL_ADDRESS][DOMAIN_NAME]" at bounding box center [365, 336] width 144 height 32
drag, startPoint x: 337, startPoint y: 358, endPoint x: 398, endPoint y: 358, distance: 61.0
click at [398, 358] on td "[EMAIL_ADDRESS][DOMAIN_NAME]" at bounding box center [365, 368] width 144 height 32
drag, startPoint x: 319, startPoint y: 394, endPoint x: 407, endPoint y: 394, distance: 88.3
click at [407, 394] on td "[PERSON_NAME][EMAIL_ADDRESS][DOMAIN_NAME]" at bounding box center [365, 400] width 144 height 32
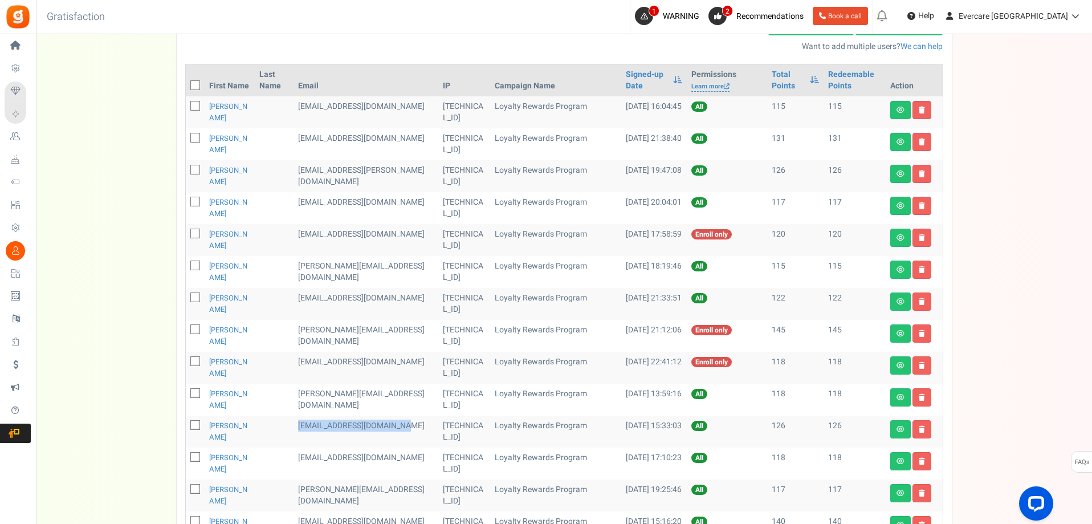
drag, startPoint x: 319, startPoint y: 426, endPoint x: 332, endPoint y: 442, distance: 21.0
click at [331, 441] on td "[EMAIL_ADDRESS][DOMAIN_NAME]" at bounding box center [365, 431] width 144 height 32
